Goal: Transaction & Acquisition: Book appointment/travel/reservation

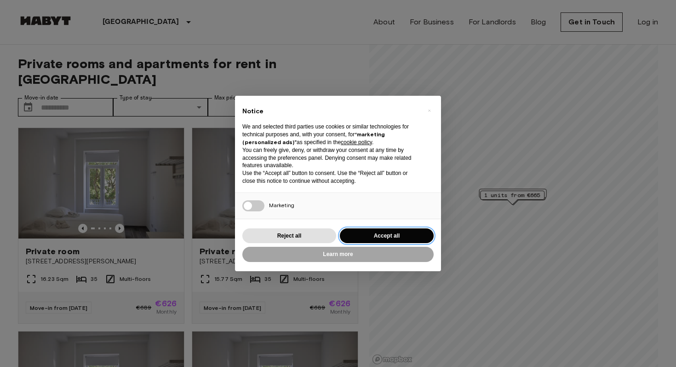
click at [380, 237] on button "Accept all" at bounding box center [387, 235] width 94 height 15
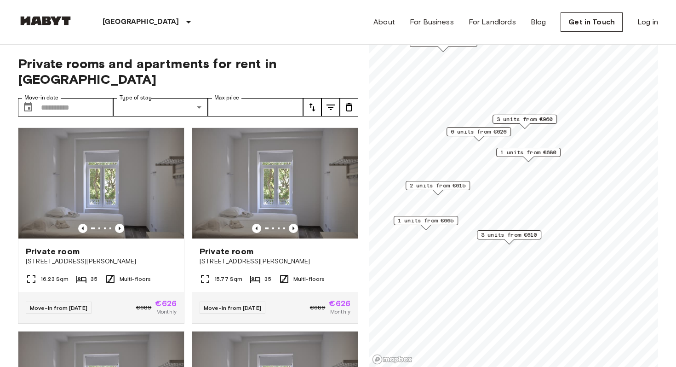
click at [430, 221] on span "1 units from €665" at bounding box center [426, 220] width 56 height 8
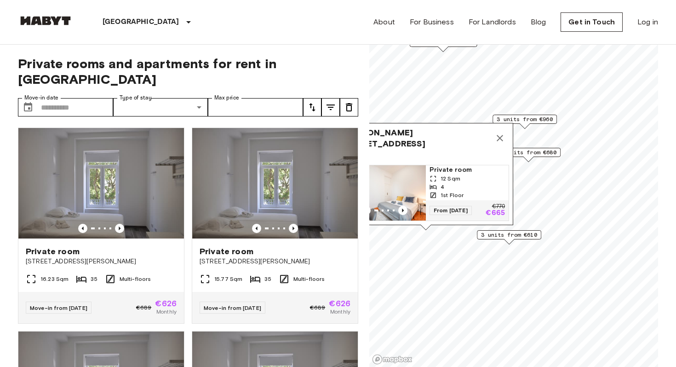
click at [413, 192] on img "Map marker" at bounding box center [384, 192] width 83 height 55
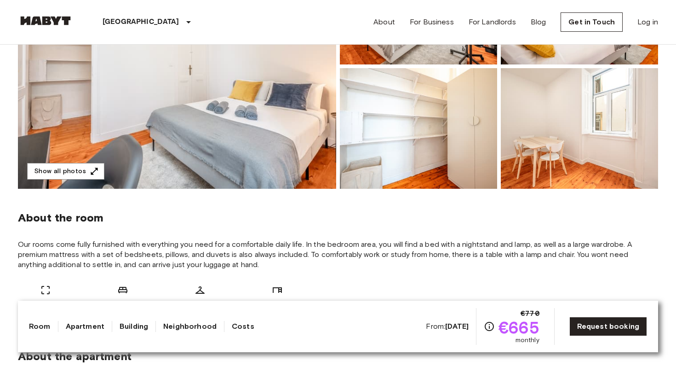
scroll to position [59, 0]
